Goal: Task Accomplishment & Management: Use online tool/utility

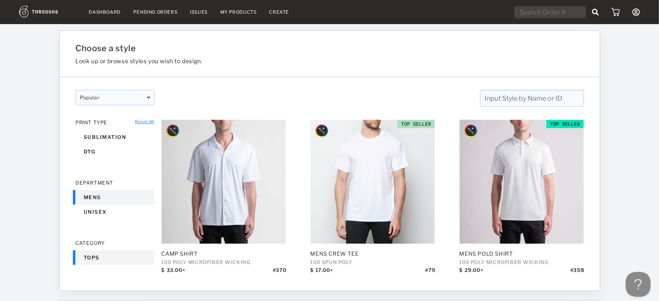
click at [228, 15] on nav "Dashboard Pending Orders Issues My Products Create My Account Create New Brand …" at bounding box center [329, 12] width 620 height 13
click at [237, 14] on link "My Products" at bounding box center [238, 12] width 37 height 6
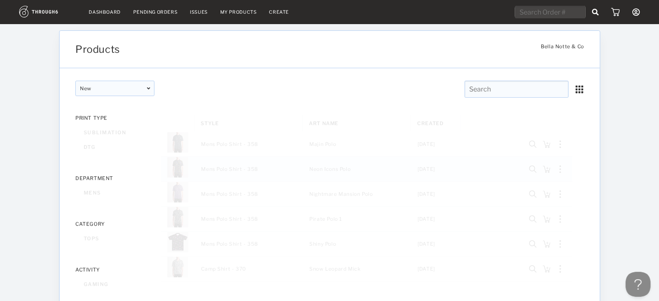
scroll to position [20, 0]
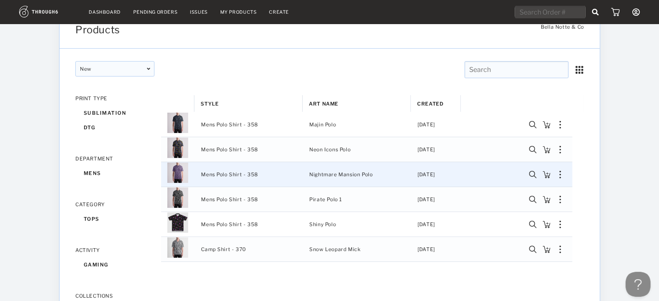
click at [178, 174] on img "Press SPACE to select this row." at bounding box center [177, 172] width 21 height 21
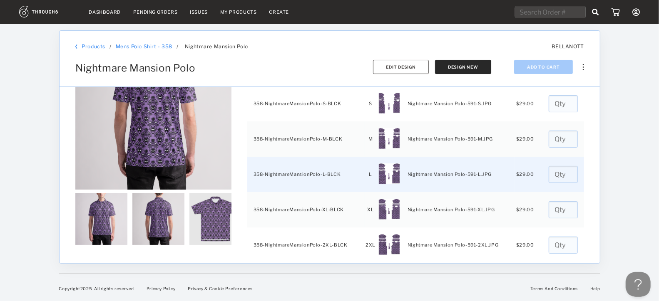
scroll to position [67, 0]
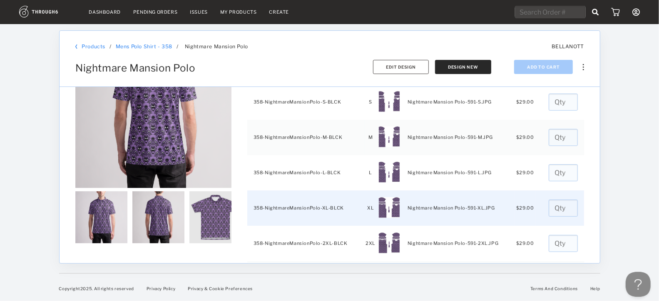
click at [556, 207] on input "number" at bounding box center [562, 208] width 29 height 17
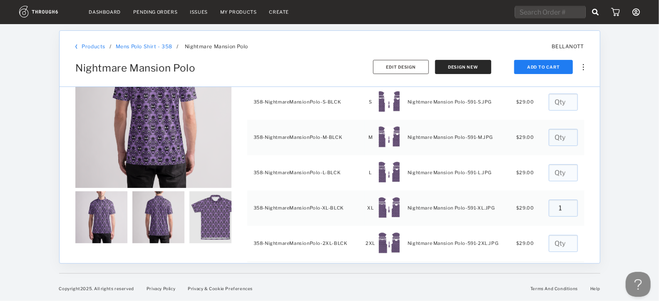
type input "1"
click at [603, 212] on div at bounding box center [629, 162] width 59 height 277
click at [543, 68] on button "Add To Cart" at bounding box center [543, 67] width 59 height 14
type input "0"
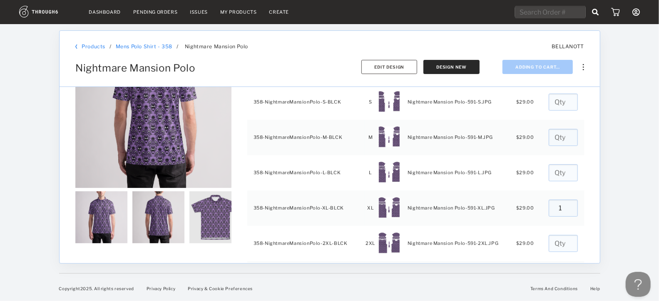
type input "0"
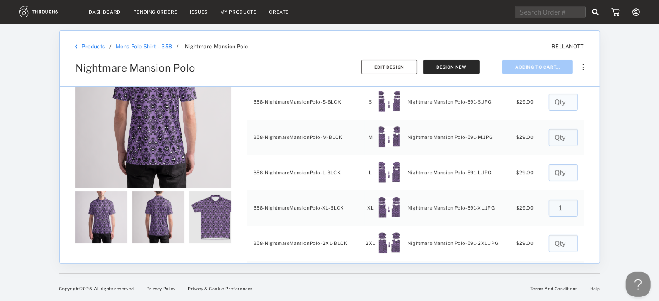
type input "0"
click at [139, 48] on link "Mens Polo Shirt - 358" at bounding box center [143, 46] width 57 height 6
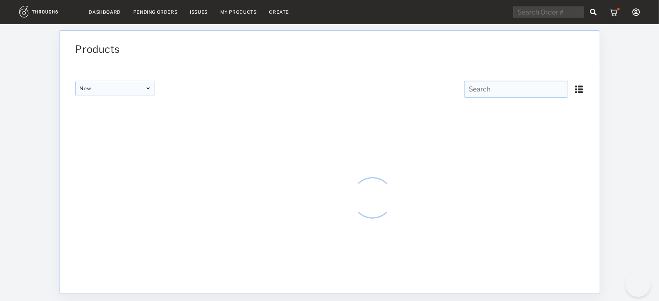
type input "Mens Polo Shirt - 358"
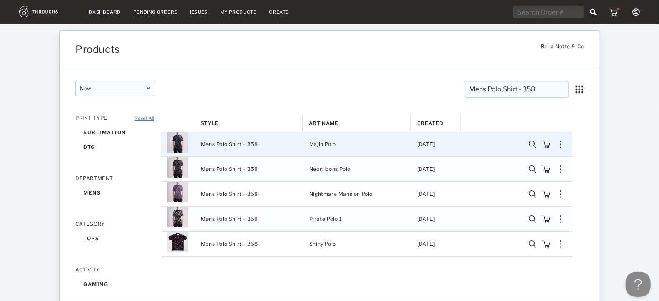
click at [559, 141] on img "Press SPACE to select this row." at bounding box center [560, 144] width 2 height 7
click at [533, 150] on div "Copy Product" at bounding box center [518, 153] width 74 height 17
click at [563, 145] on div "Press SPACE to deselect this row." at bounding box center [560, 144] width 14 height 7
click at [525, 156] on div "Copy Product" at bounding box center [511, 154] width 35 height 11
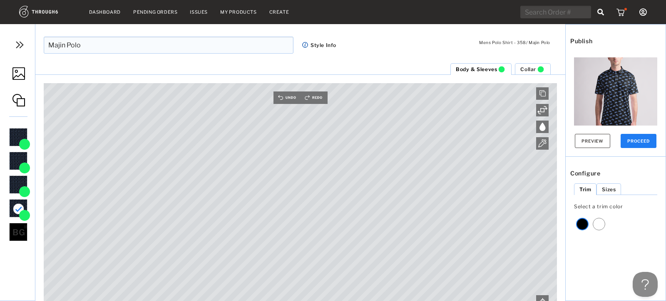
click at [19, 76] on img at bounding box center [18, 73] width 12 height 12
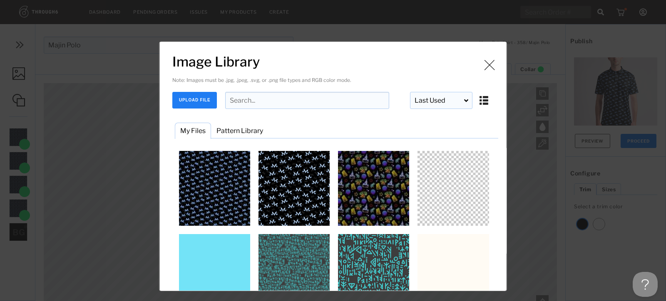
click at [192, 98] on button "UPLOAD FILE" at bounding box center [194, 100] width 45 height 17
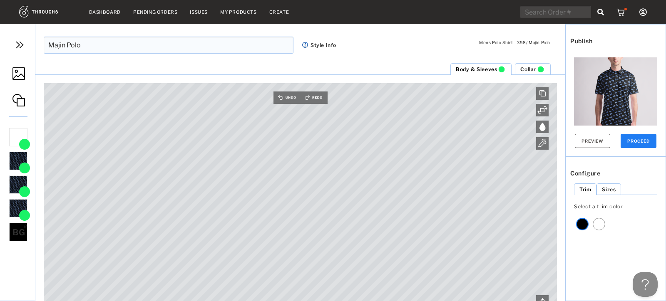
click at [83, 44] on input "Majin Polo" at bounding box center [169, 45] width 250 height 17
type input "Ghost Host"
click at [456, 79] on div "Collar Body & Sleeves Canvas is empty Drag/Drop File or Click to Begin Please u…" at bounding box center [300, 182] width 530 height 238
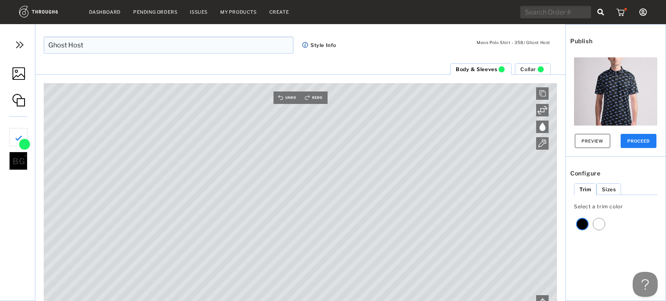
click at [23, 166] on span "BG" at bounding box center [18, 161] width 12 height 10
type input "#000000"
click at [18, 137] on div at bounding box center [18, 137] width 18 height 18
click at [16, 163] on span "BG" at bounding box center [18, 161] width 12 height 10
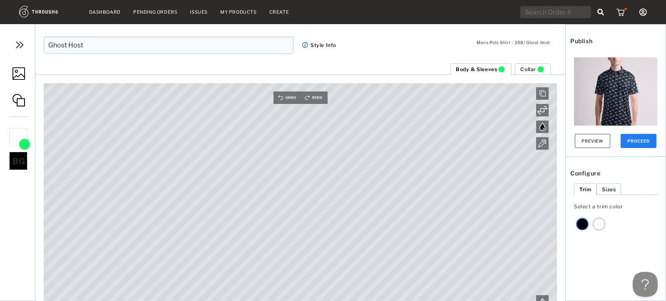
click at [22, 152] on div "BG" at bounding box center [18, 161] width 18 height 18
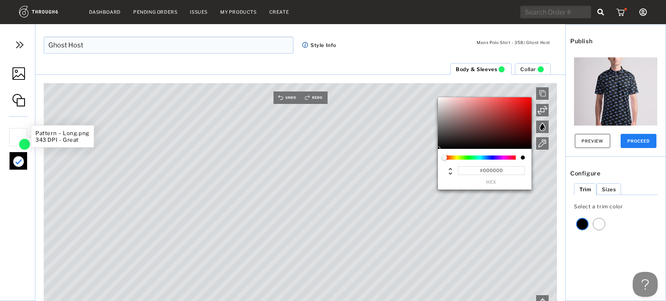
click at [19, 140] on img at bounding box center [24, 144] width 13 height 11
click at [15, 138] on img at bounding box center [19, 138] width 14 height 14
click at [19, 136] on div at bounding box center [18, 137] width 18 height 18
click at [19, 98] on img at bounding box center [18, 100] width 12 height 12
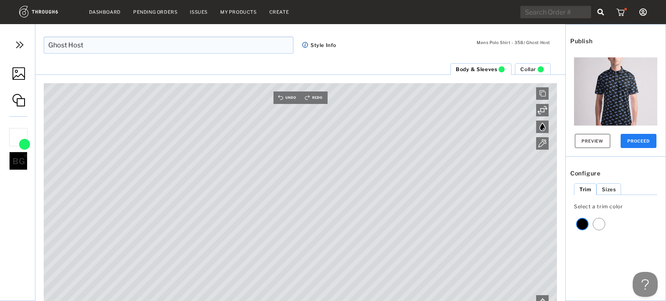
click at [18, 139] on img at bounding box center [24, 144] width 13 height 11
click at [22, 159] on span "BG" at bounding box center [18, 161] width 12 height 10
click at [17, 101] on img at bounding box center [18, 100] width 12 height 12
click at [531, 72] on span "Collar" at bounding box center [528, 69] width 16 height 6
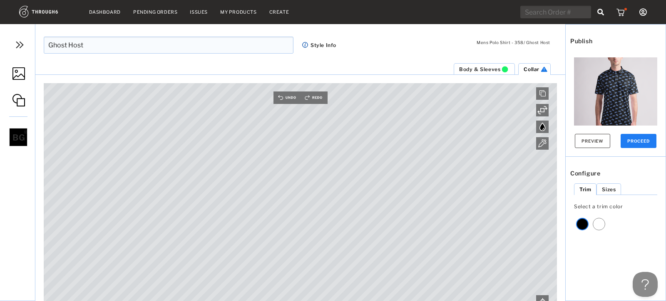
click at [486, 74] on li "Body & Sleeves" at bounding box center [484, 69] width 61 height 12
click at [588, 136] on button "Preview" at bounding box center [592, 141] width 35 height 14
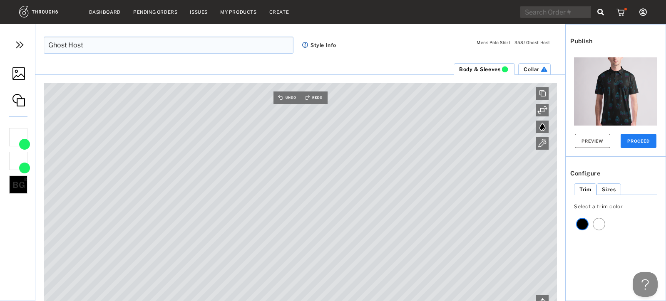
click at [623, 90] on img at bounding box center [615, 98] width 83 height 83
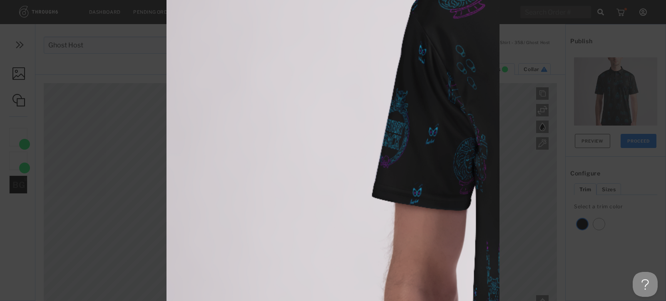
click at [132, 107] on div at bounding box center [333, 150] width 666 height 301
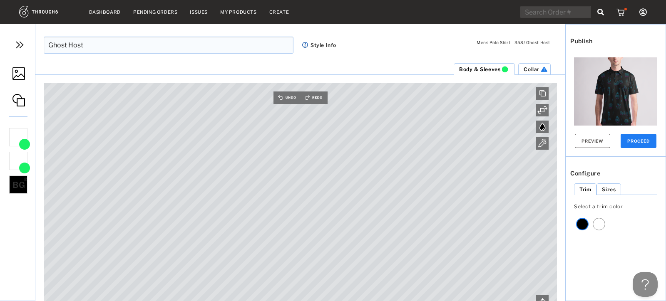
click at [625, 14] on img at bounding box center [621, 12] width 10 height 8
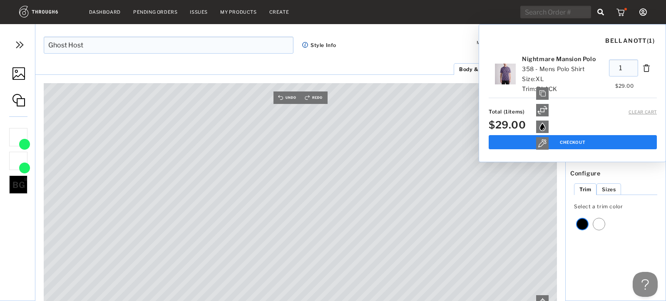
click at [424, 47] on div "BELLANOTT ( 1 ) Nightmare Mansion Polo 358 - Mens Polo Shirt Size: XL Trim: BLA…" at bounding box center [333, 150] width 666 height 301
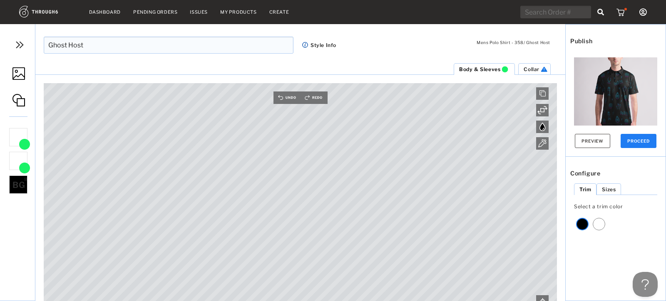
click at [640, 136] on button "PROCEED" at bounding box center [638, 141] width 36 height 14
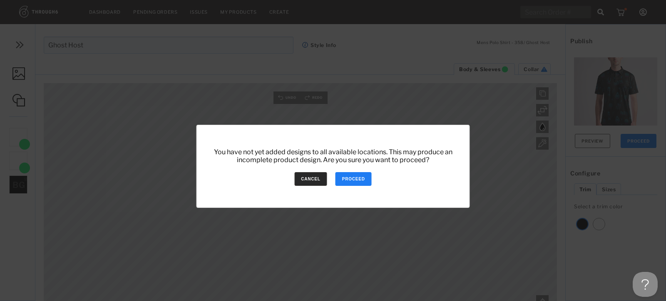
click at [304, 180] on button "CANCEL" at bounding box center [310, 179] width 32 height 14
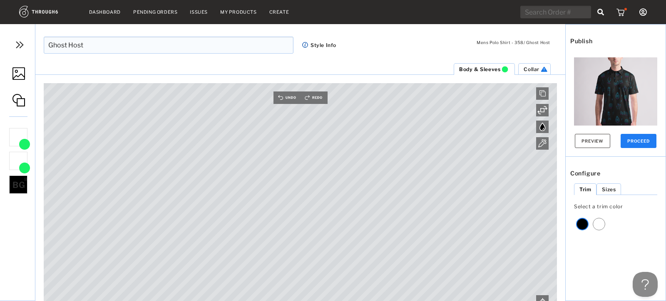
click at [530, 70] on span "Collar" at bounding box center [531, 69] width 16 height 6
click at [17, 141] on span "BG" at bounding box center [18, 138] width 12 height 10
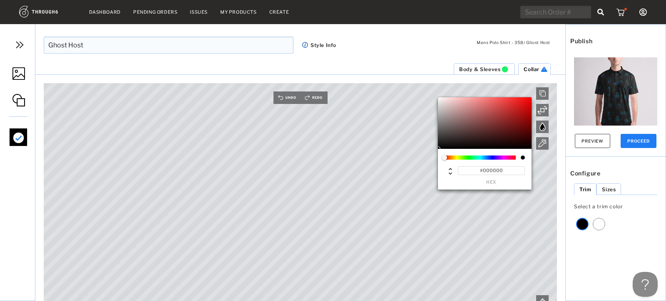
click at [16, 75] on img at bounding box center [18, 73] width 12 height 12
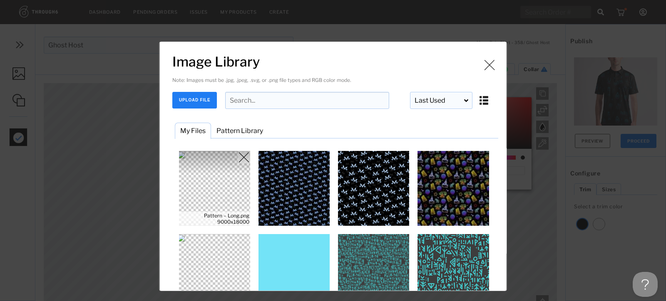
click at [211, 196] on img "Image Library" at bounding box center [214, 188] width 75 height 75
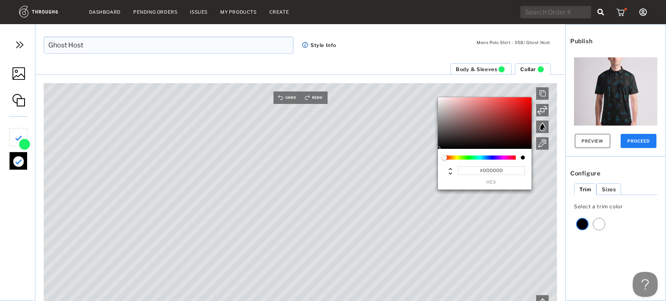
click at [559, 170] on div "#000000 hex" at bounding box center [515, 146] width 100 height 98
click at [548, 159] on div "#000000 hex" at bounding box center [515, 146] width 100 height 98
click at [543, 139] on div at bounding box center [542, 143] width 12 height 12
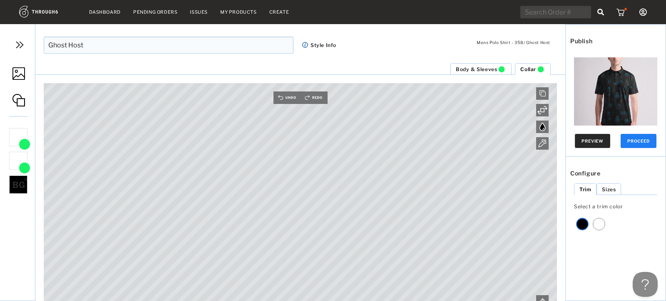
click at [588, 142] on button "Preview" at bounding box center [592, 141] width 35 height 14
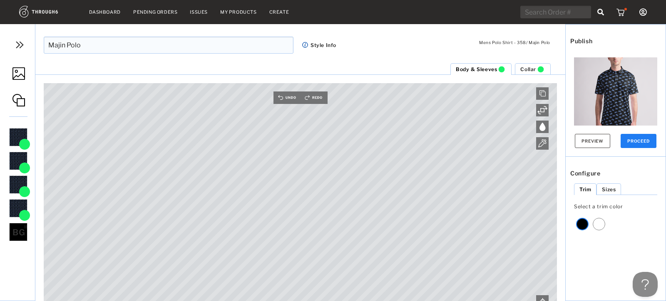
click at [113, 44] on input "Majin Polo" at bounding box center [169, 45] width 250 height 17
type input "Juice Stripes"
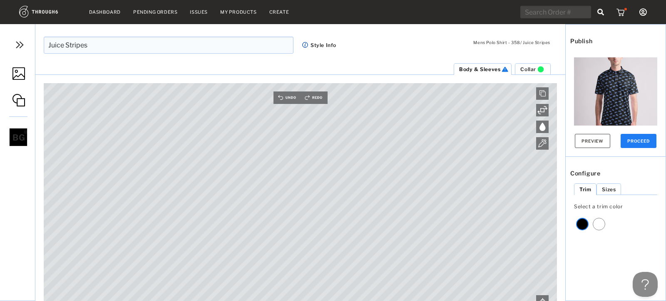
click at [529, 67] on span "Collar" at bounding box center [528, 69] width 16 height 6
click at [493, 71] on span "Body & Sleeves" at bounding box center [482, 69] width 41 height 6
click at [18, 70] on img at bounding box center [18, 73] width 12 height 12
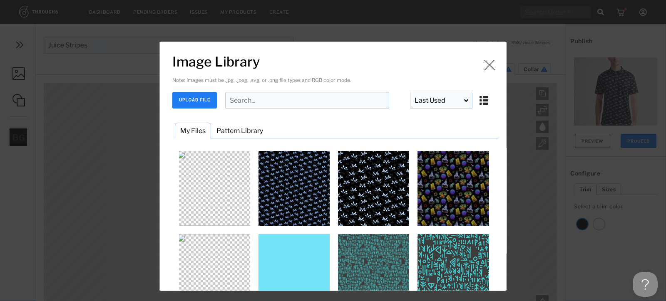
click at [203, 99] on button "UPLOAD FILE" at bounding box center [194, 100] width 45 height 17
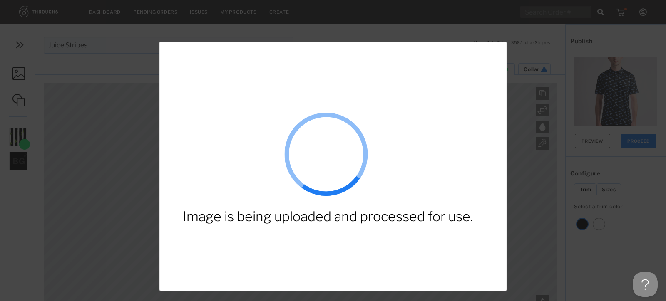
click at [198, 50] on div "Image is being uploaded and processed for use." at bounding box center [341, 166] width 347 height 249
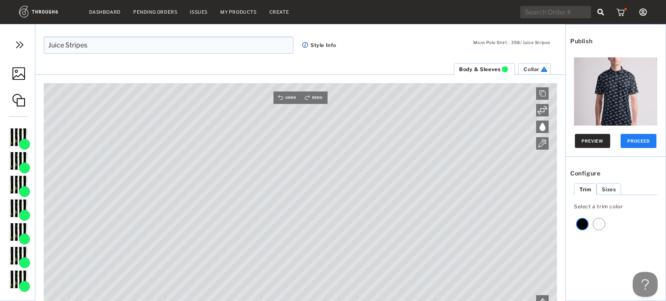
click at [597, 139] on button "Preview" at bounding box center [592, 141] width 35 height 14
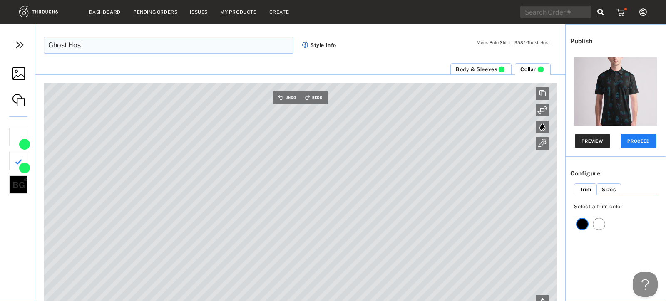
click at [587, 142] on button "Preview" at bounding box center [592, 141] width 35 height 14
click at [620, 134] on button "PROCEED" at bounding box center [638, 141] width 36 height 14
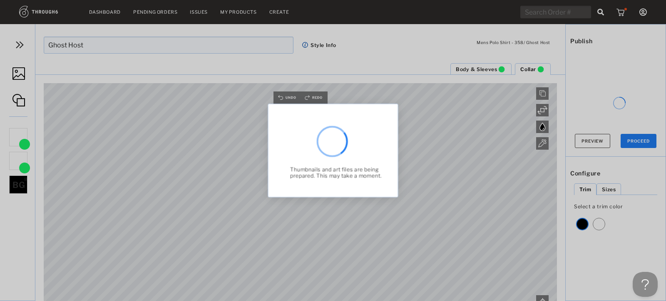
click at [620, 134] on button "PROCEED" at bounding box center [638, 141] width 36 height 14
